Goal: Information Seeking & Learning: Learn about a topic

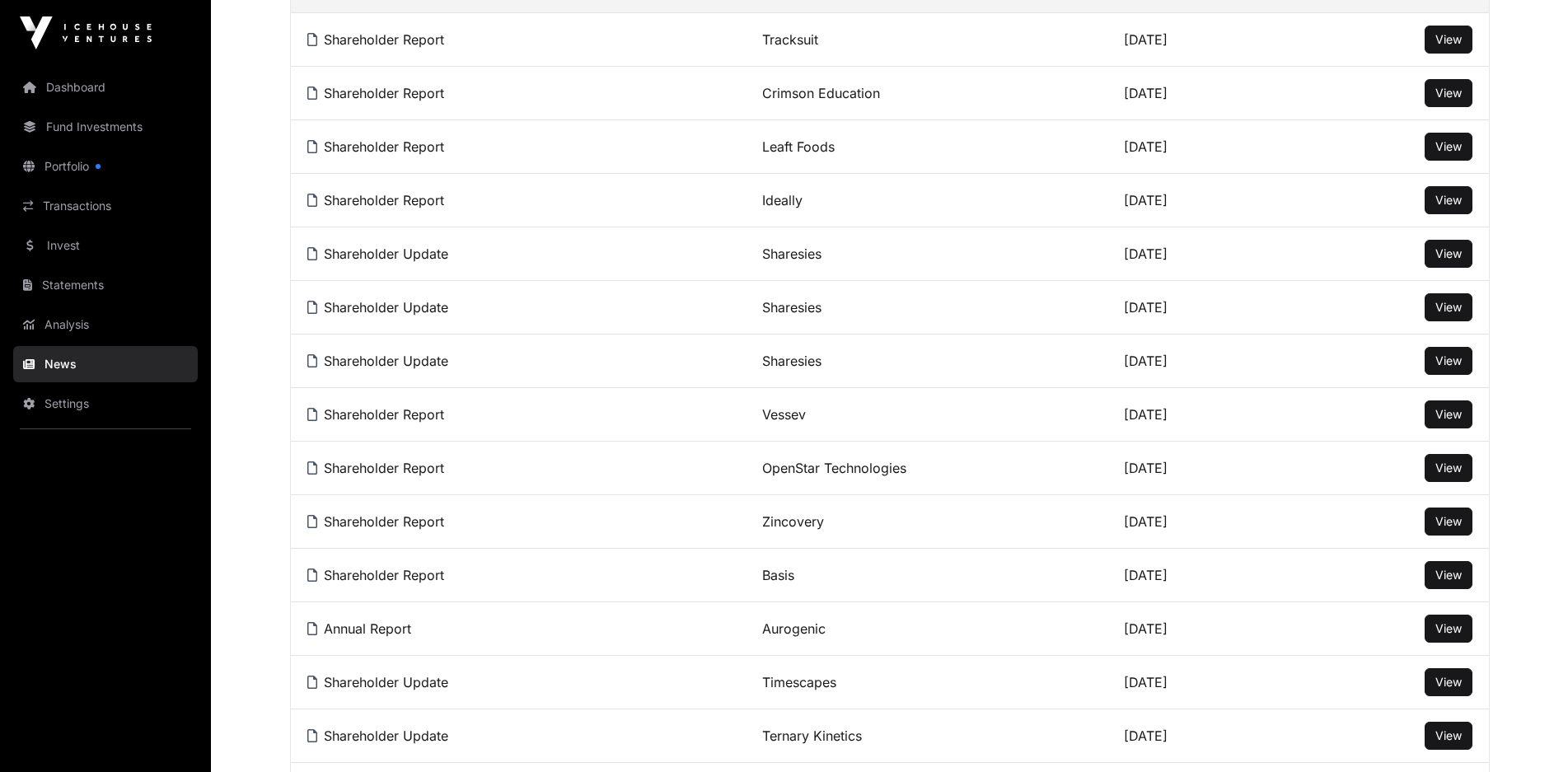
scroll to position [329, 0]
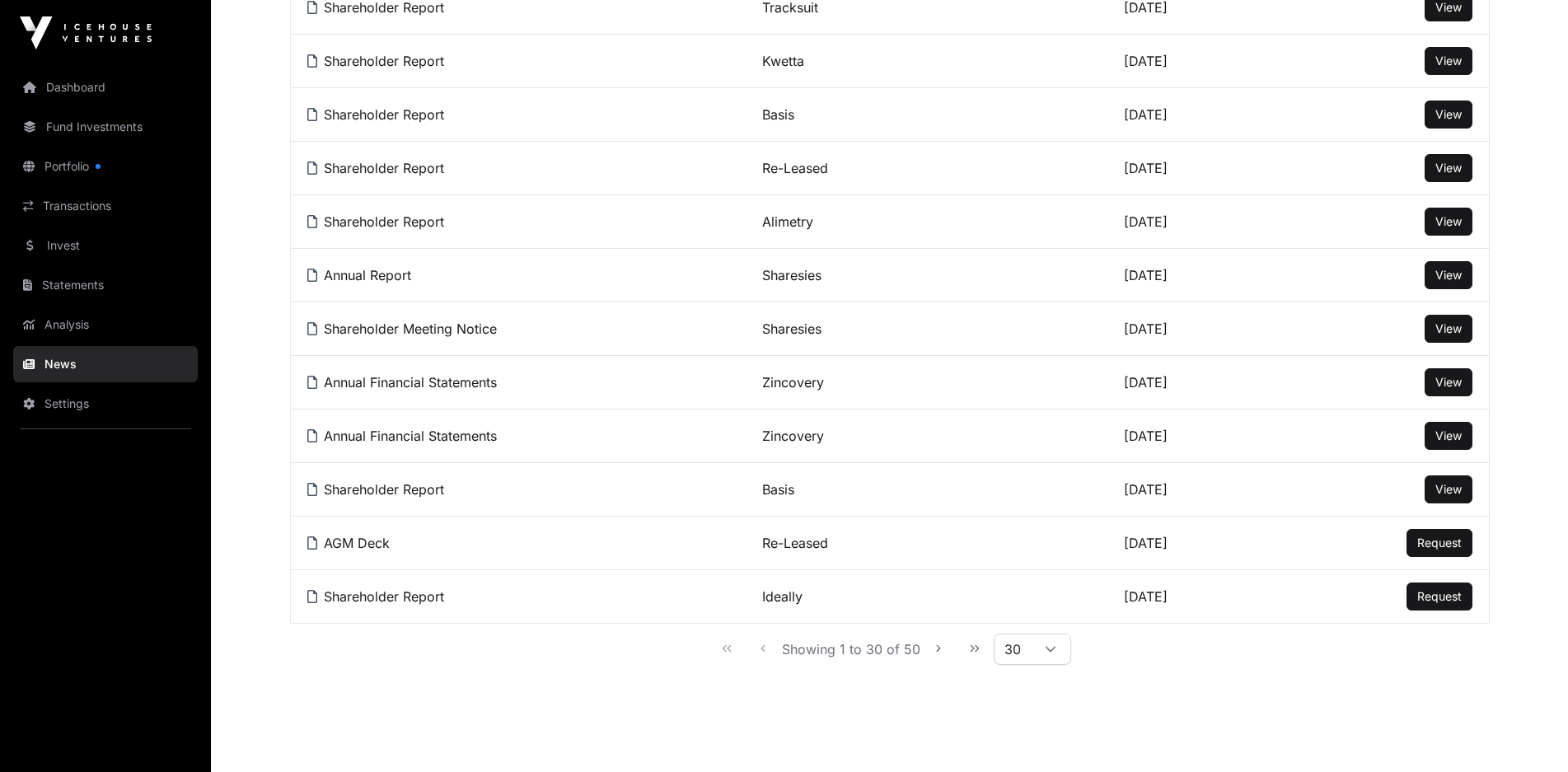
scroll to position [1318, 0]
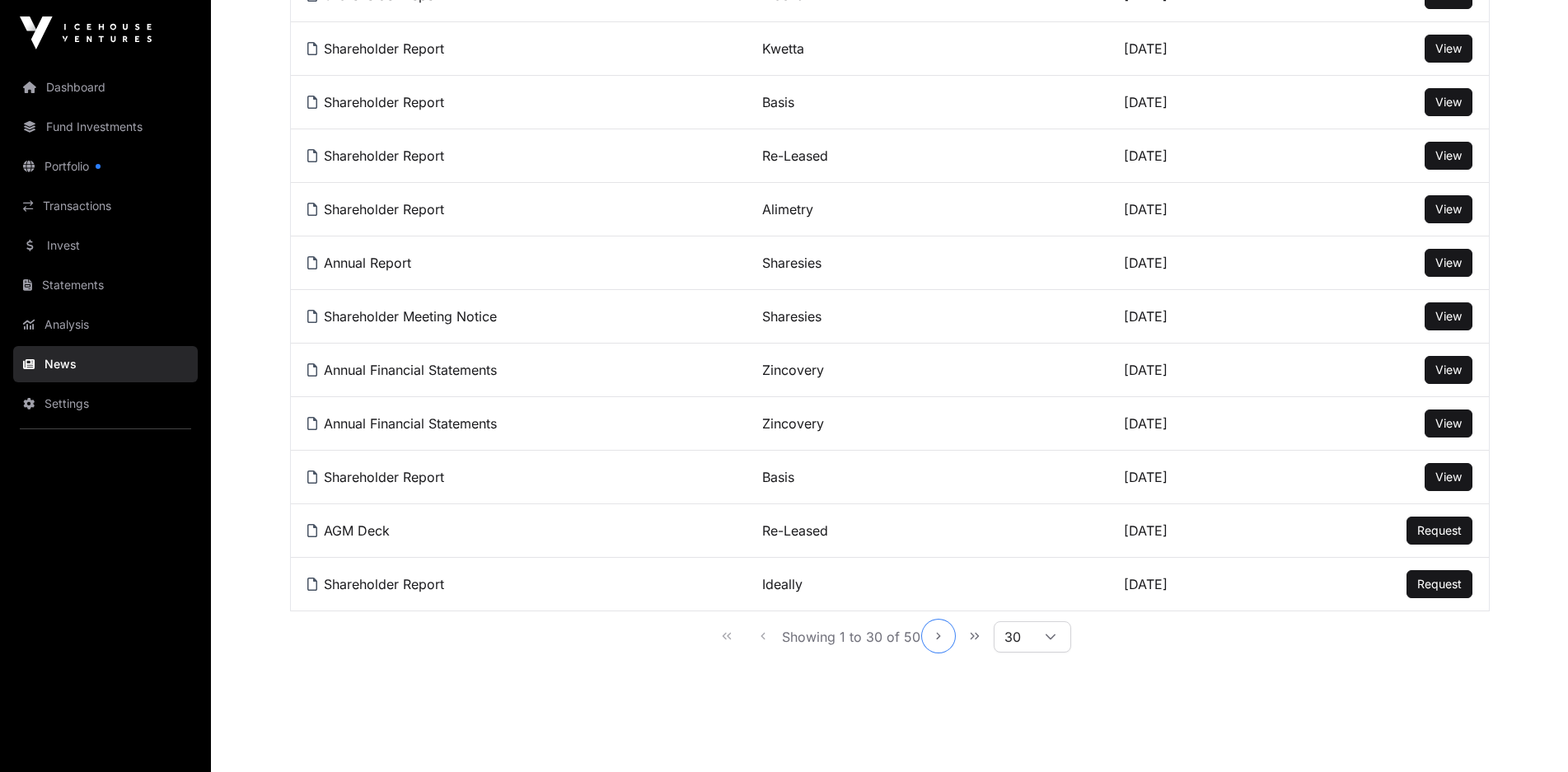
click at [934, 641] on icon "Next Page" at bounding box center [937, 636] width 12 height 12
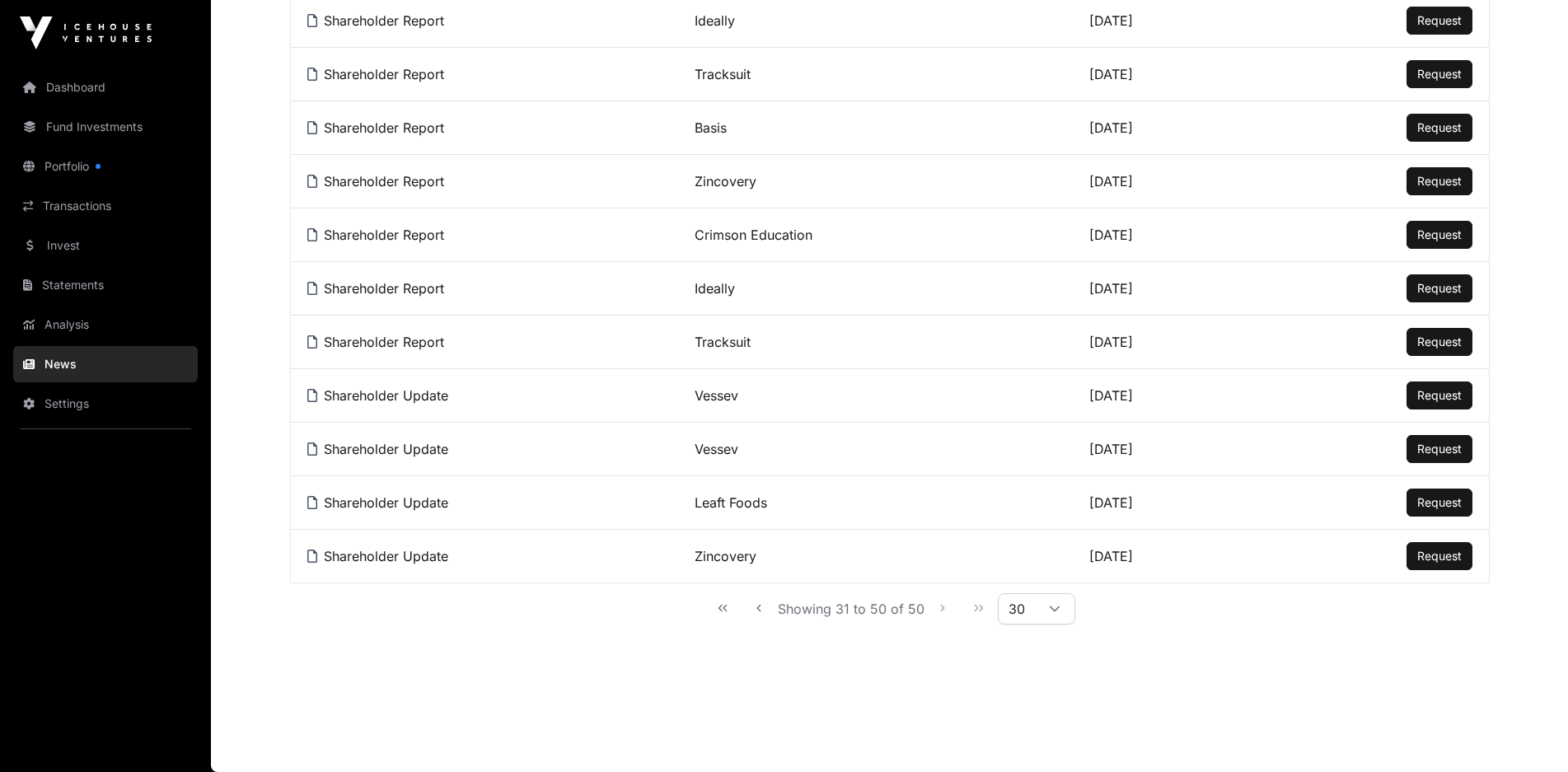
scroll to position [0, 0]
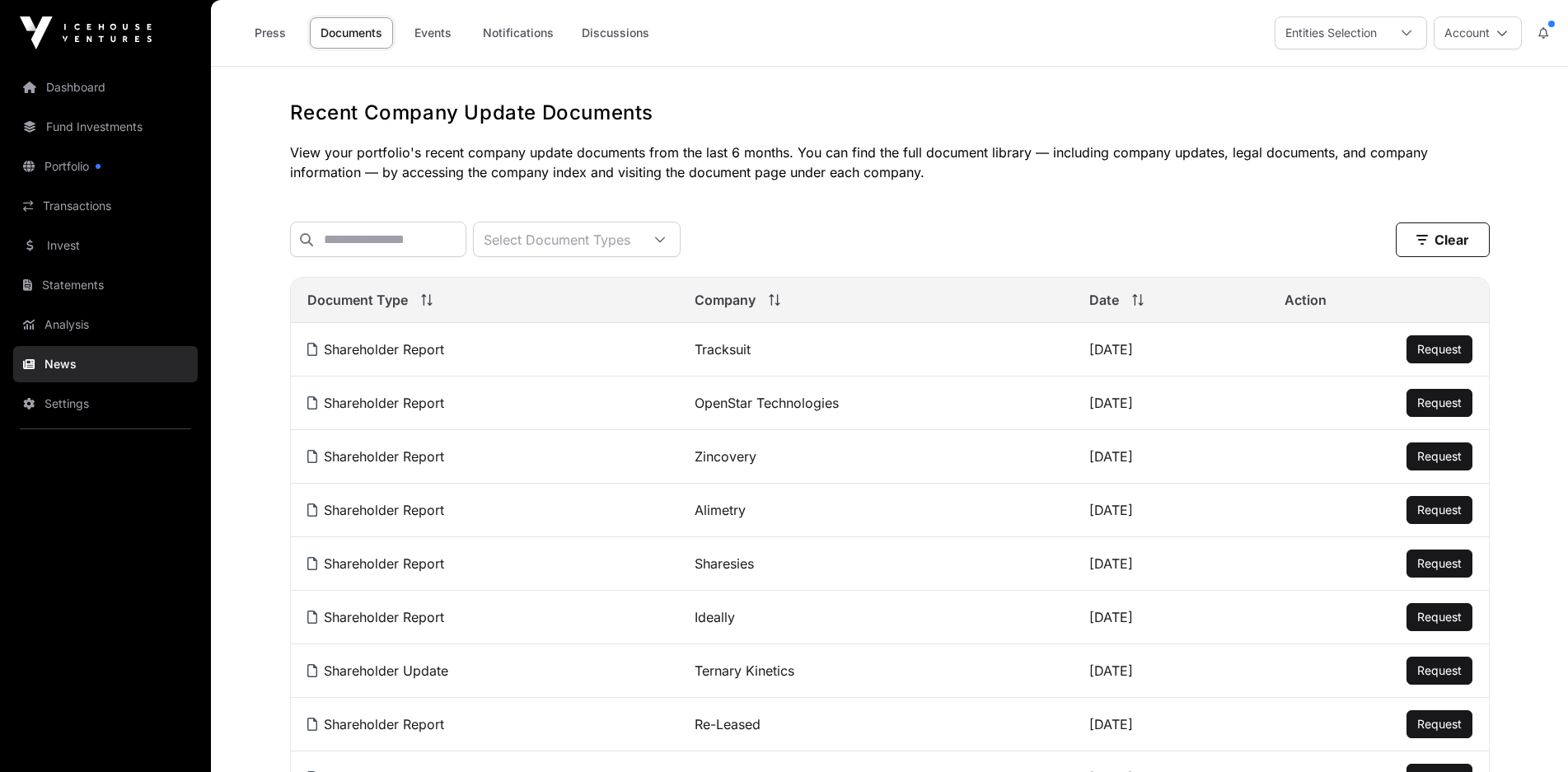
click at [140, 140] on link "Fund Investments" at bounding box center [106, 127] width 184 height 37
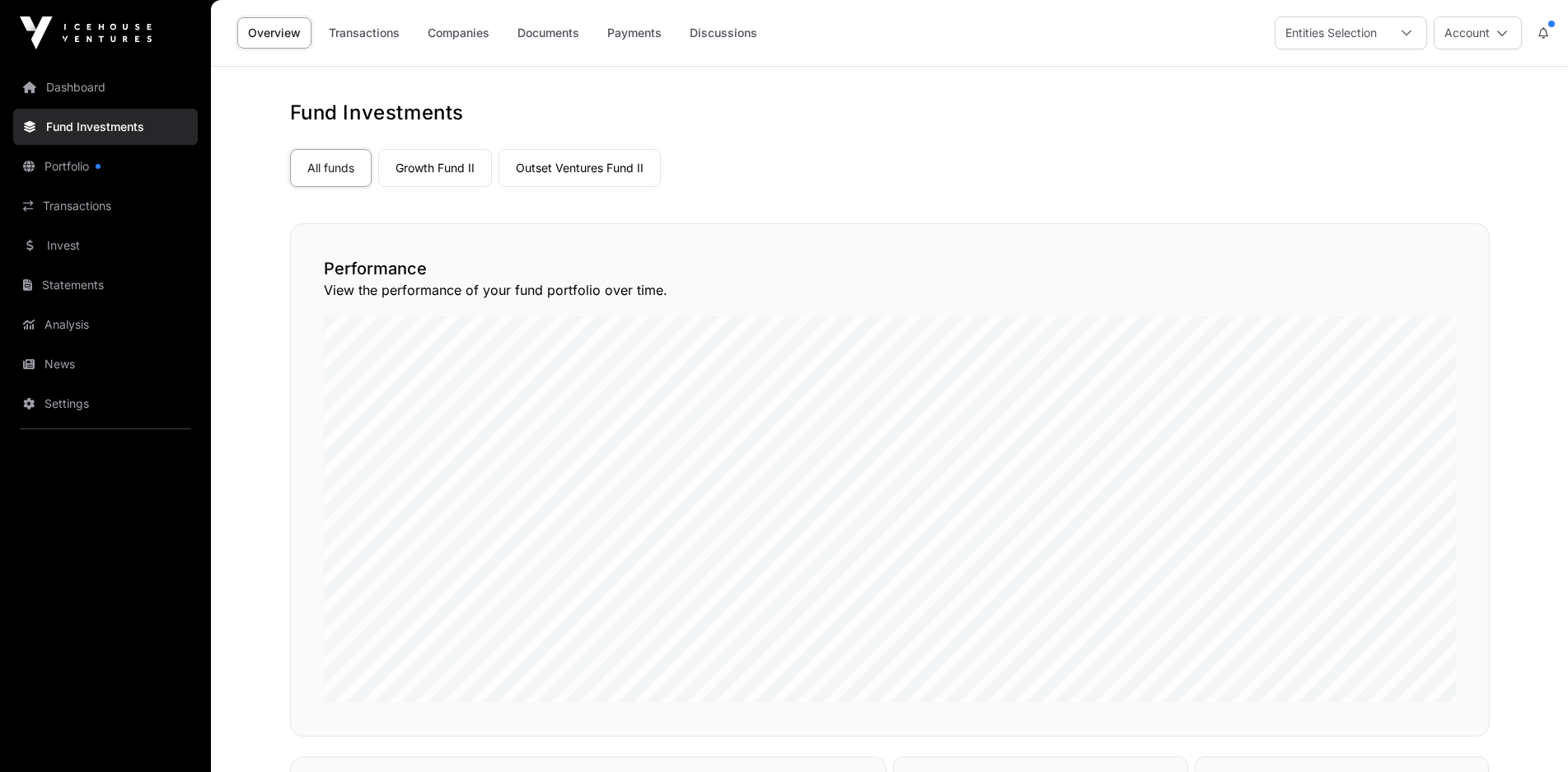
click at [443, 173] on link "Growth Fund II" at bounding box center [435, 168] width 114 height 38
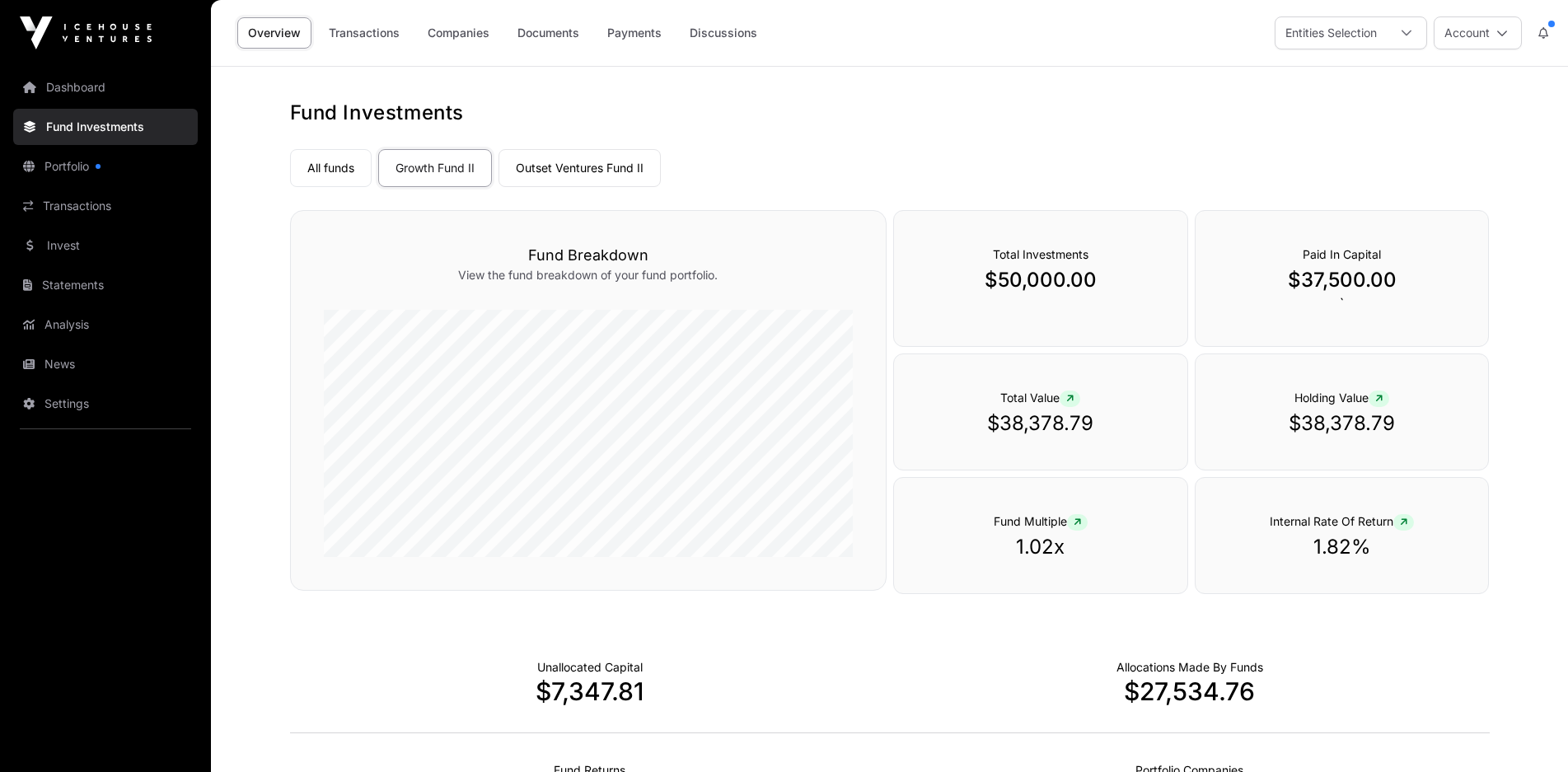
click at [609, 175] on link "Outset Ventures Fund II" at bounding box center [579, 168] width 162 height 38
click at [1379, 401] on icon at bounding box center [1378, 398] width 7 height 10
click at [1380, 396] on icon at bounding box center [1378, 398] width 7 height 10
click at [1352, 422] on p "$26,031.76" at bounding box center [1342, 423] width 227 height 26
click at [557, 31] on link "Documents" at bounding box center [547, 32] width 83 height 31
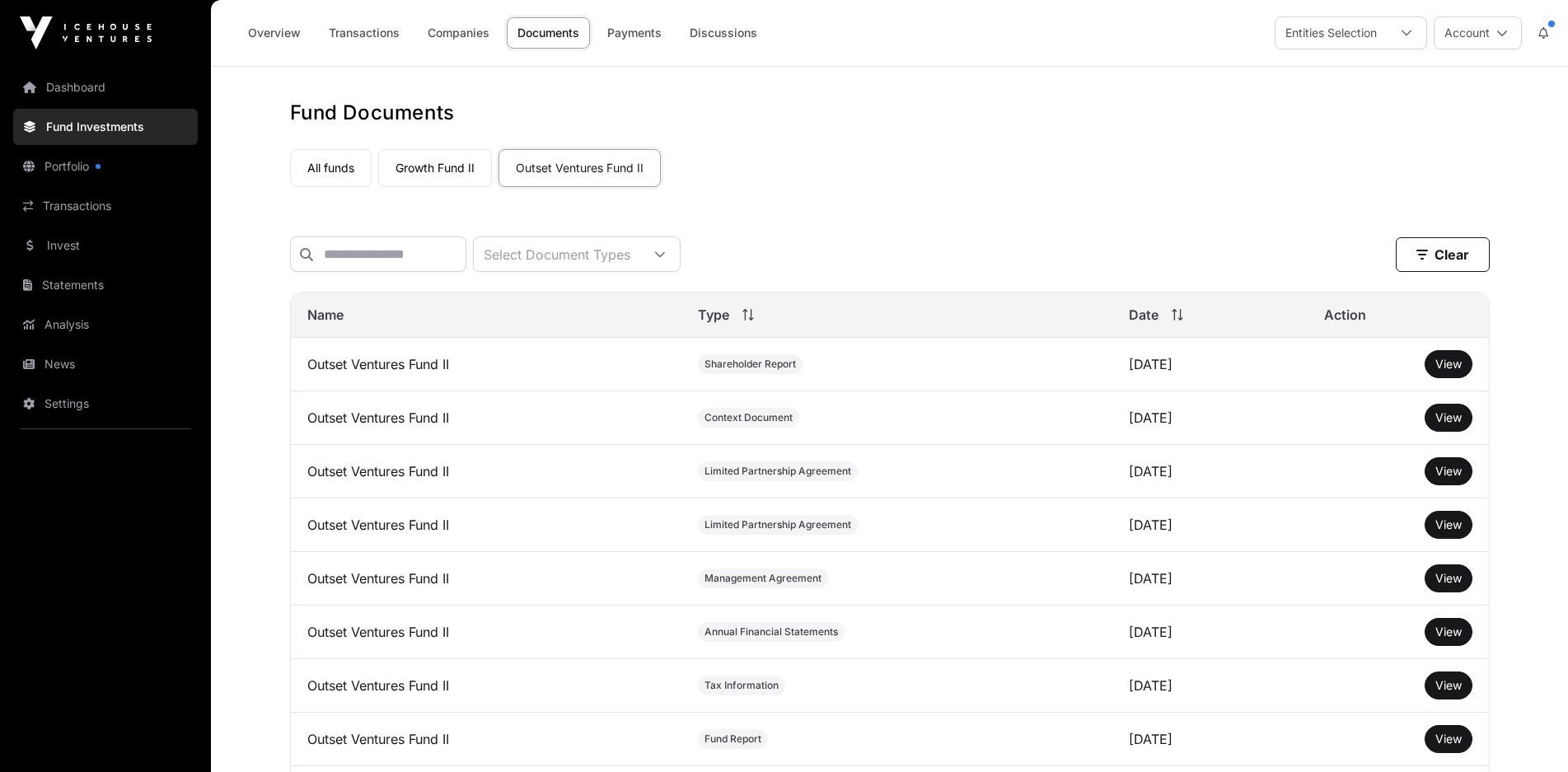
click at [750, 370] on span "Shareholder Report" at bounding box center [750, 364] width 91 height 13
click at [1446, 370] on span "View" at bounding box center [1447, 364] width 26 height 14
click at [362, 33] on link "Transactions" at bounding box center [363, 32] width 92 height 31
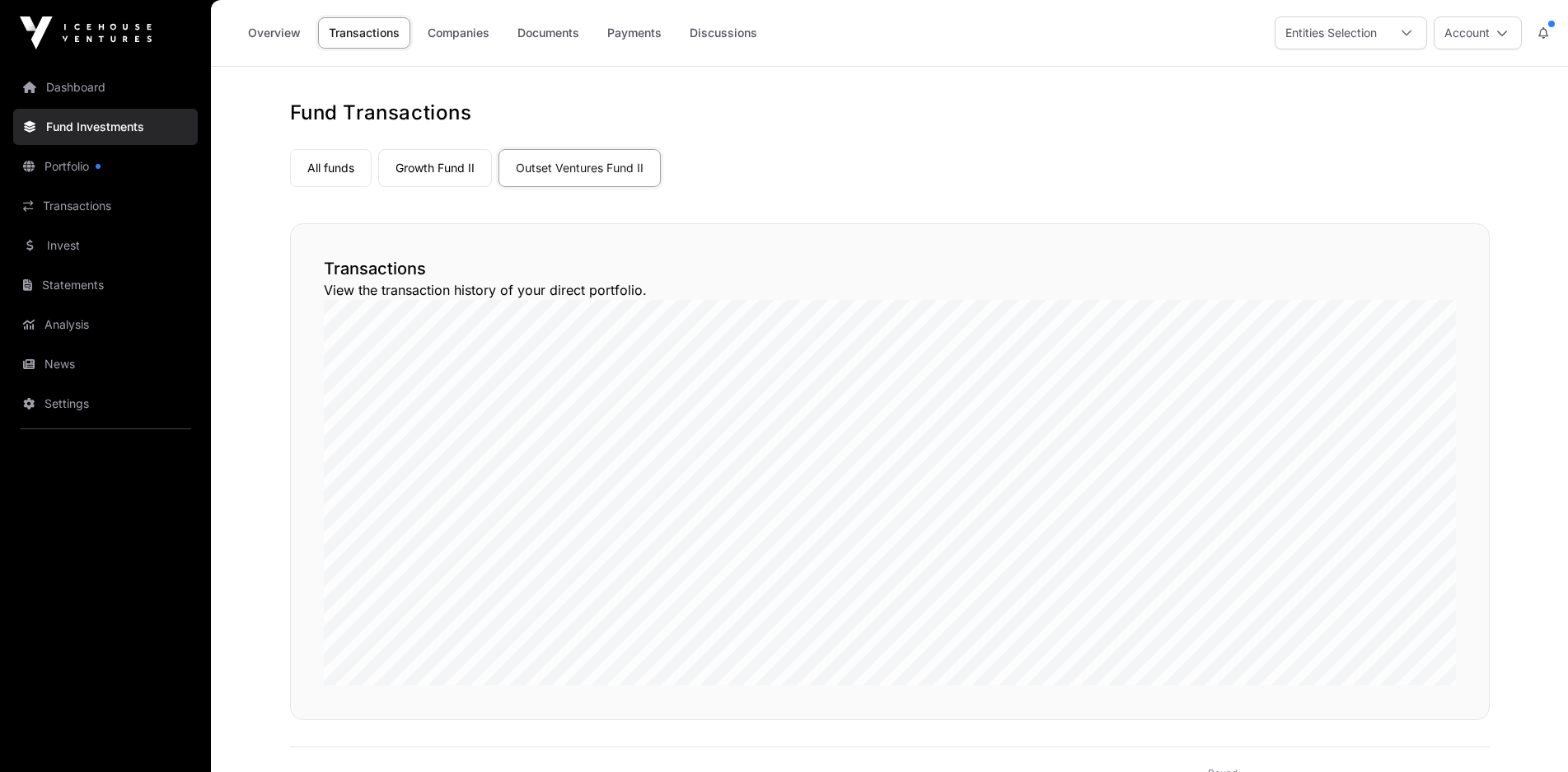
click at [281, 37] on link "Overview" at bounding box center [274, 32] width 74 height 31
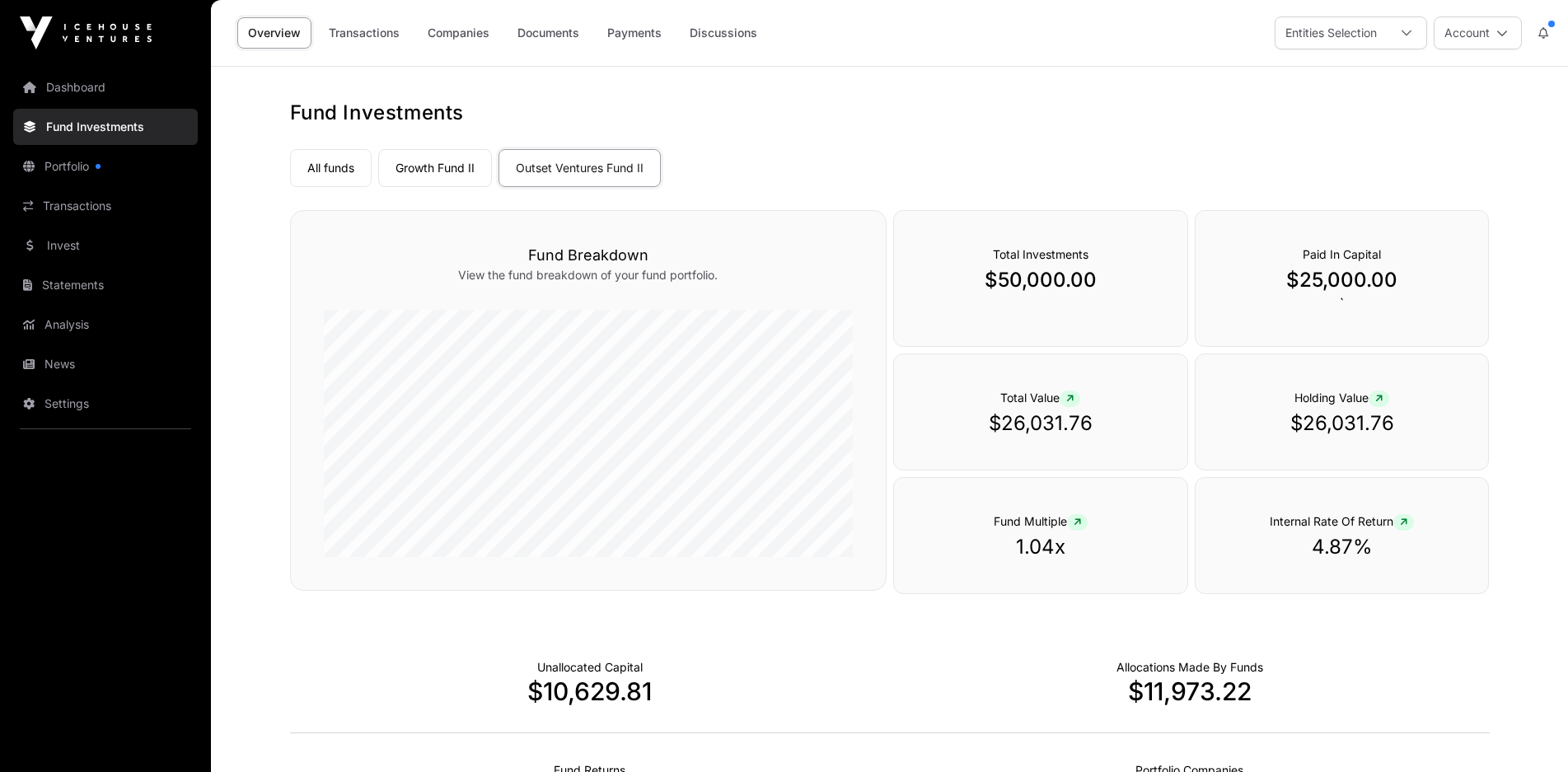
click at [72, 322] on link "Analysis" at bounding box center [106, 325] width 184 height 37
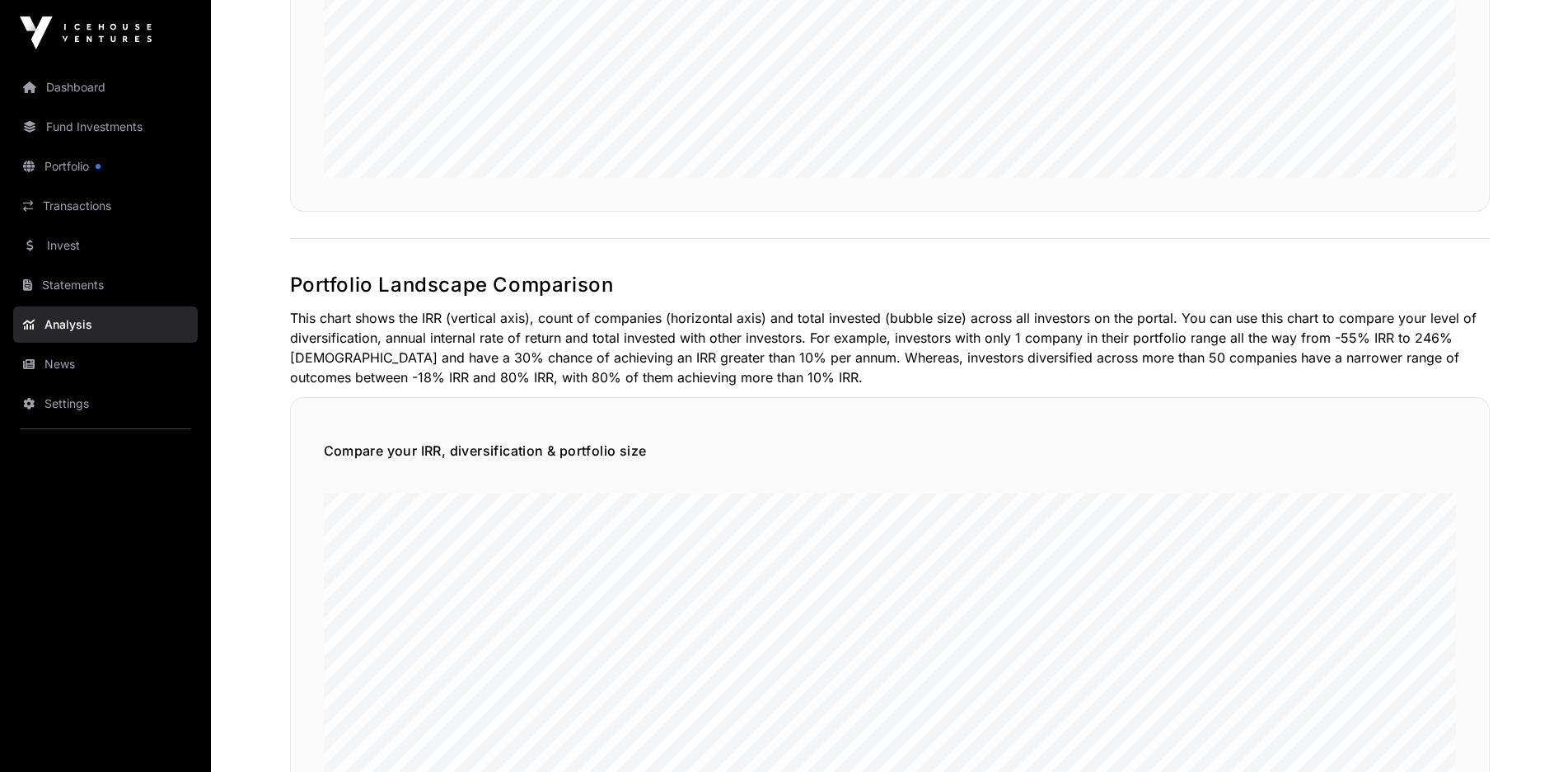
scroll to position [988, 0]
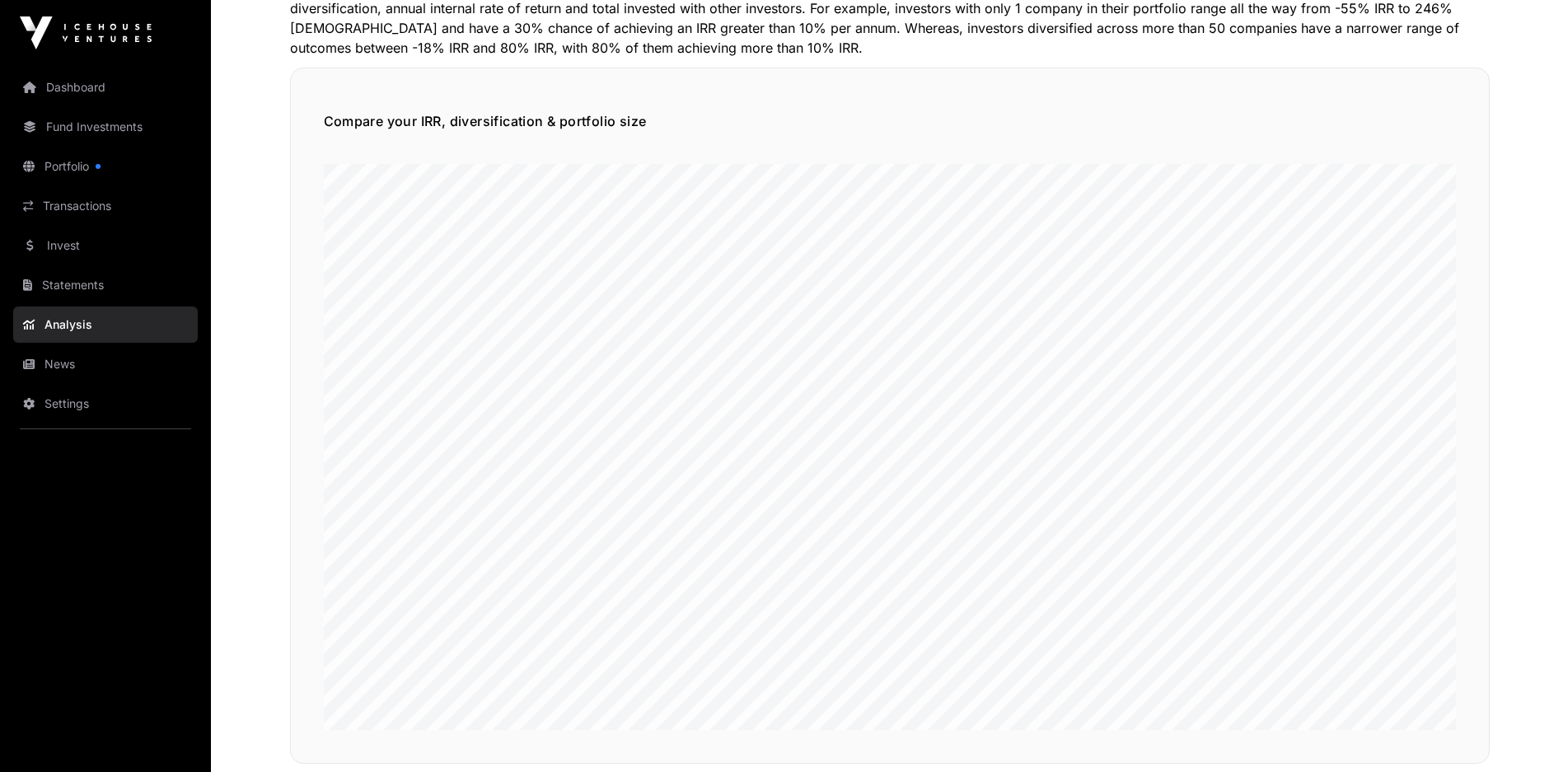
click at [79, 369] on link "News" at bounding box center [106, 364] width 184 height 37
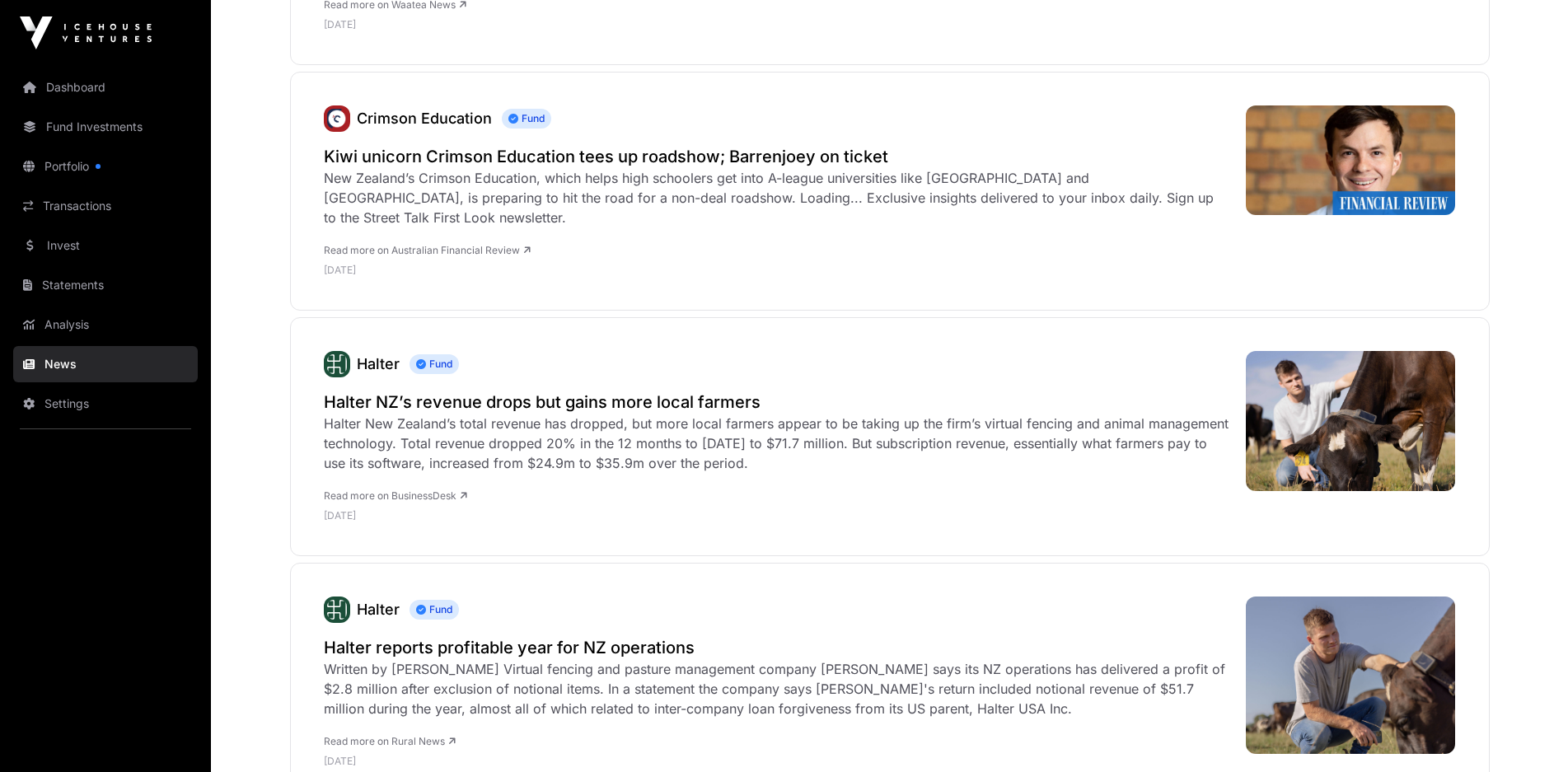
scroll to position [2636, 0]
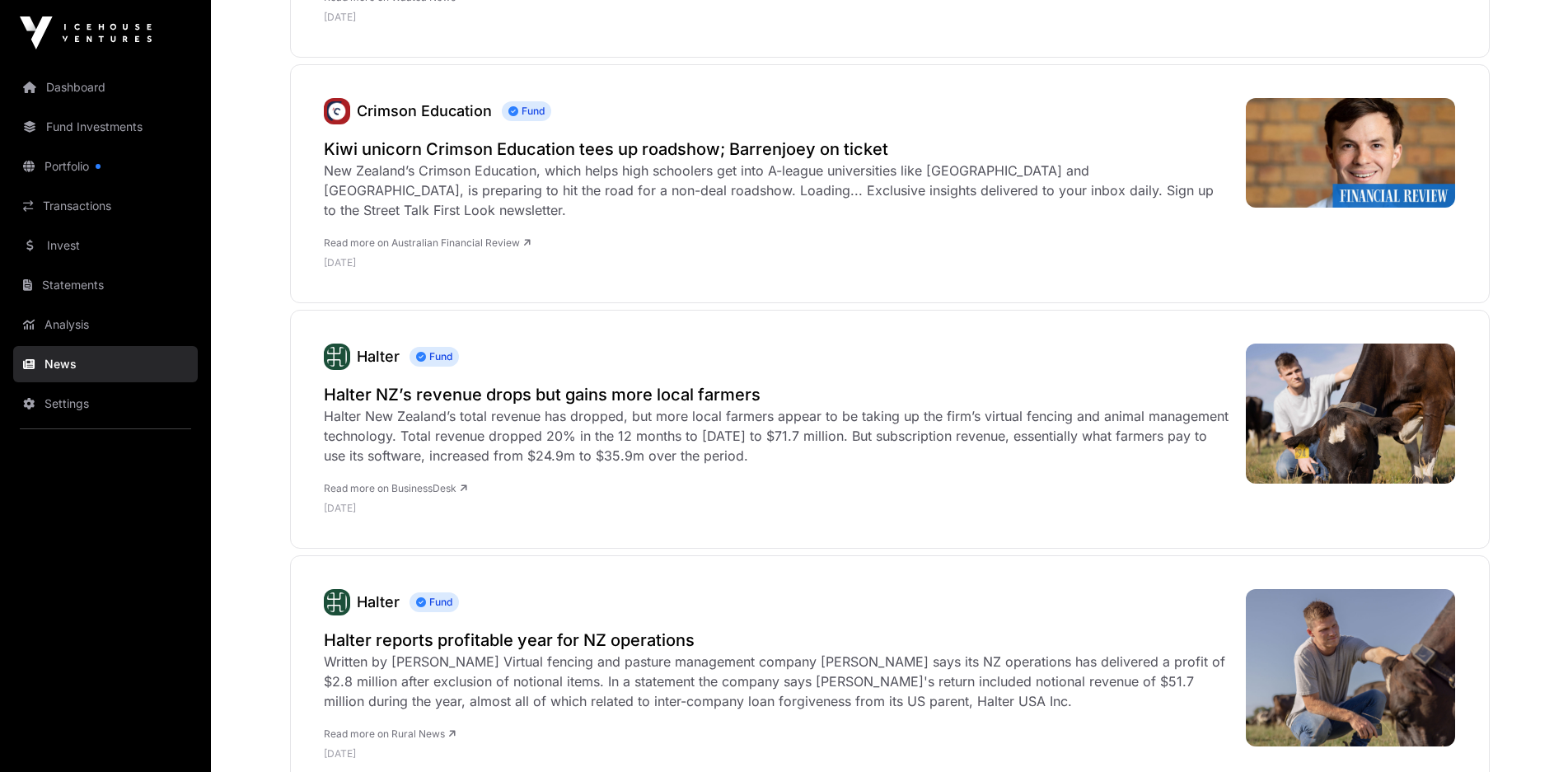
click at [514, 383] on h2 "Halter NZ’s revenue drops but gains more local farmers" at bounding box center [776, 394] width 905 height 23
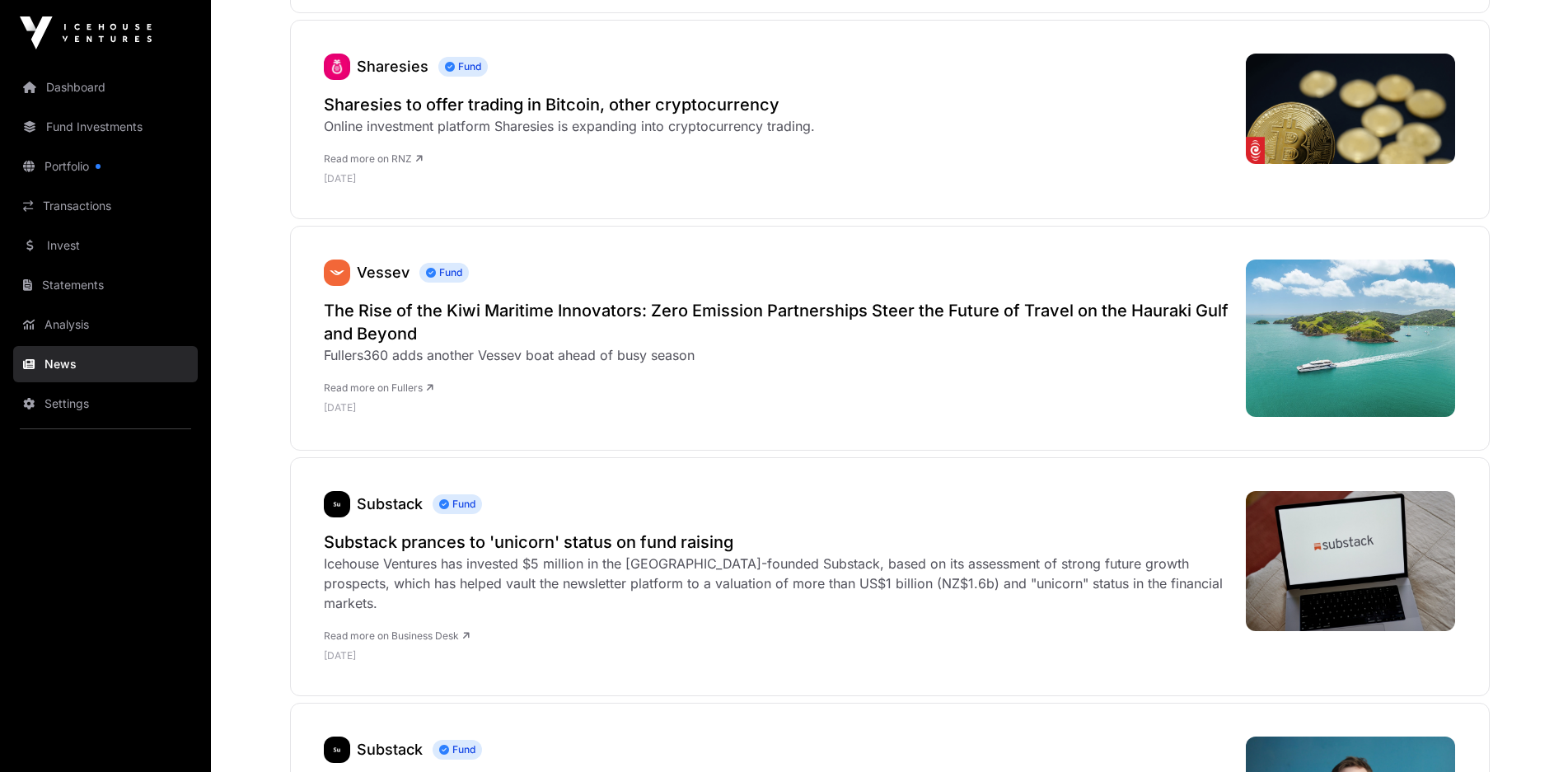
scroll to position [4613, 0]
